Goal: Navigation & Orientation: Find specific page/section

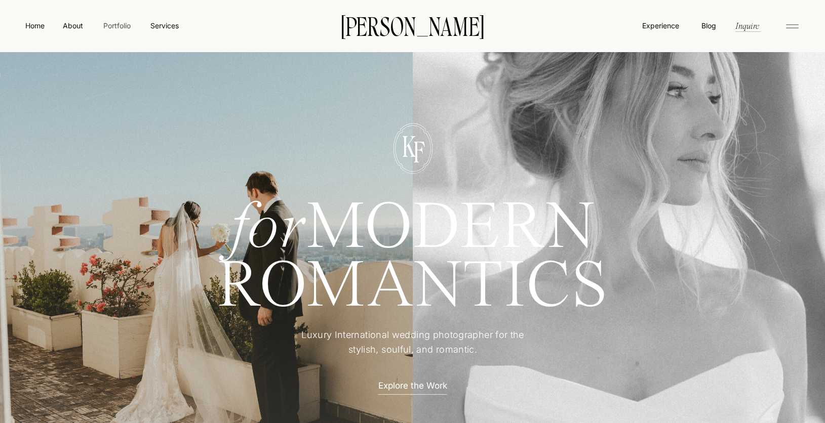
click at [117, 25] on nav "Portfolio" at bounding box center [117, 25] width 36 height 11
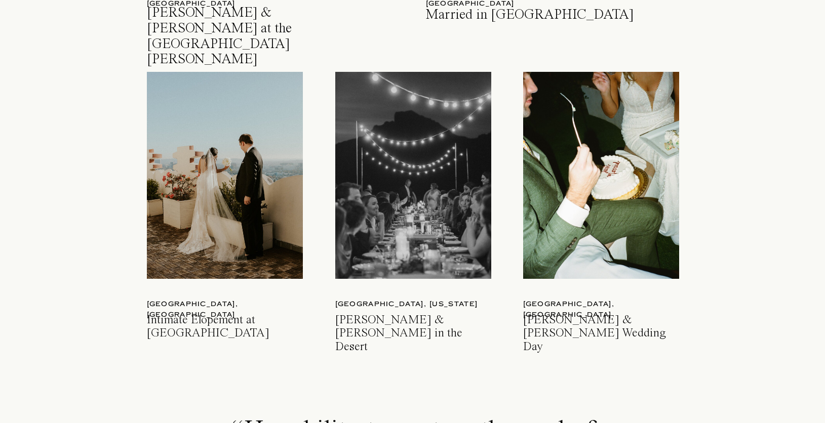
scroll to position [1458, 0]
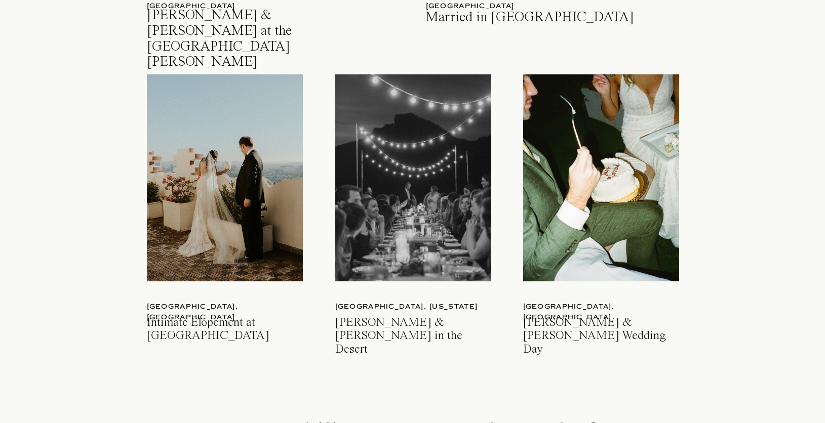
click at [608, 160] on div at bounding box center [601, 177] width 156 height 207
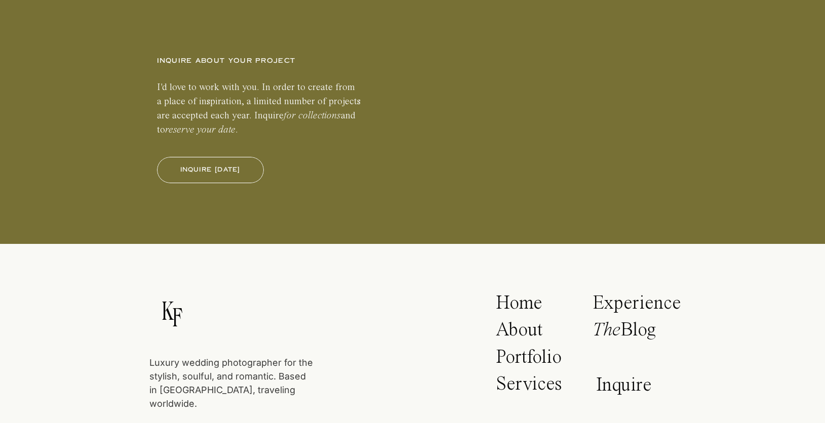
scroll to position [22921, 0]
